Goal: Information Seeking & Learning: Learn about a topic

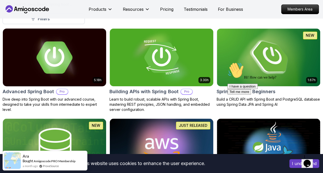
scroll to position [134, 0]
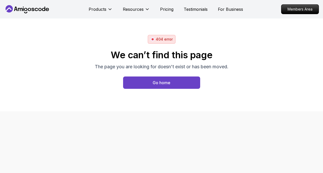
click at [157, 82] on div "Go home" at bounding box center [162, 83] width 18 height 6
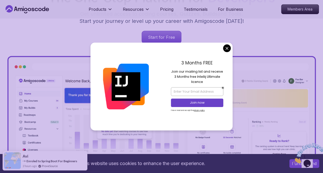
scroll to position [106, 0]
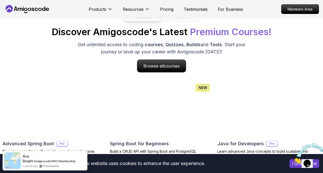
scroll to position [545, 0]
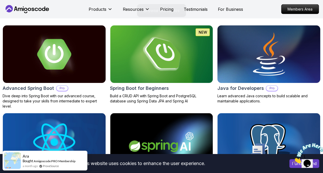
click at [260, 65] on img at bounding box center [269, 54] width 108 height 60
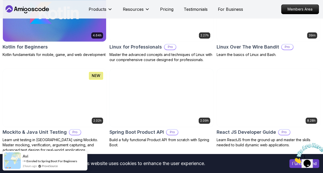
scroll to position [1180, 0]
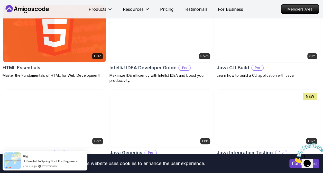
scroll to position [696, 0]
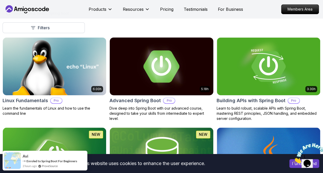
scroll to position [143, 0]
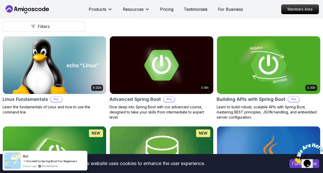
click at [237, 86] on img at bounding box center [268, 65] width 108 height 61
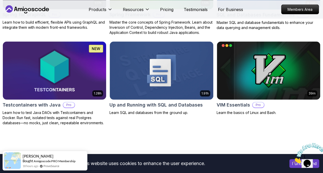
scroll to position [1447, 0]
